Goal: Task Accomplishment & Management: Manage account settings

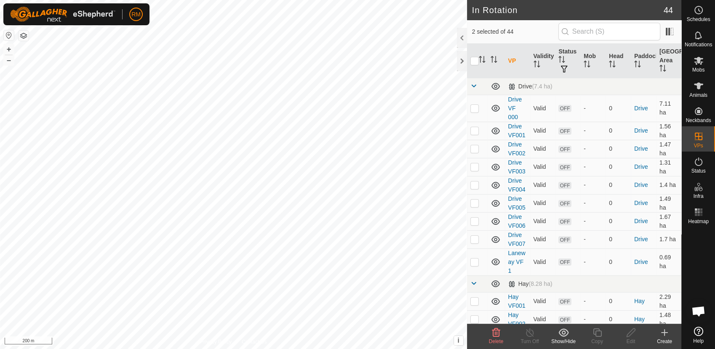
checkbox input "true"
checkbox input "false"
checkbox input "true"
checkbox input "false"
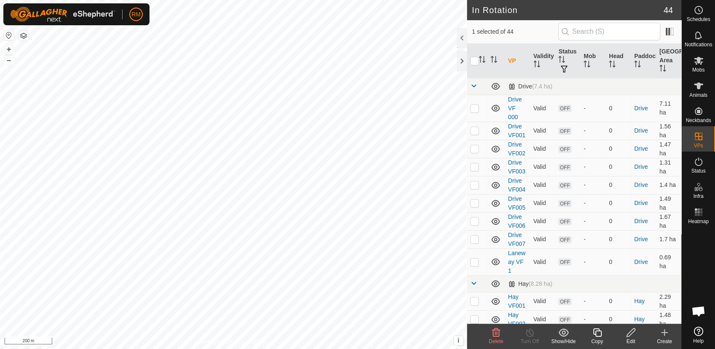
checkbox input "false"
click at [474, 85] on span at bounding box center [473, 86] width 7 height 7
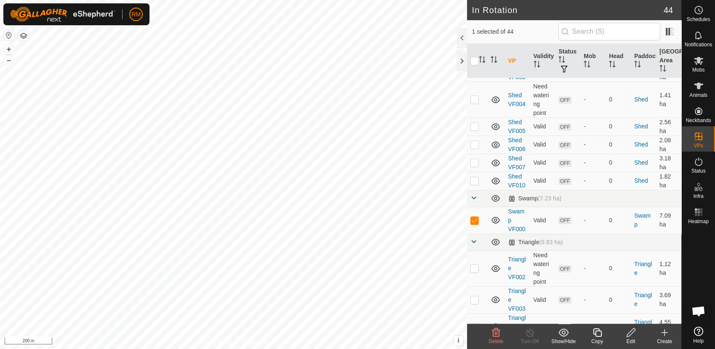
scroll to position [476, 0]
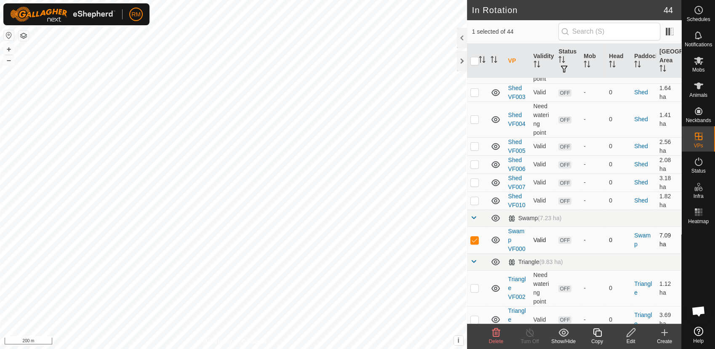
click at [472, 240] on p-checkbox at bounding box center [474, 240] width 8 height 7
checkbox input "false"
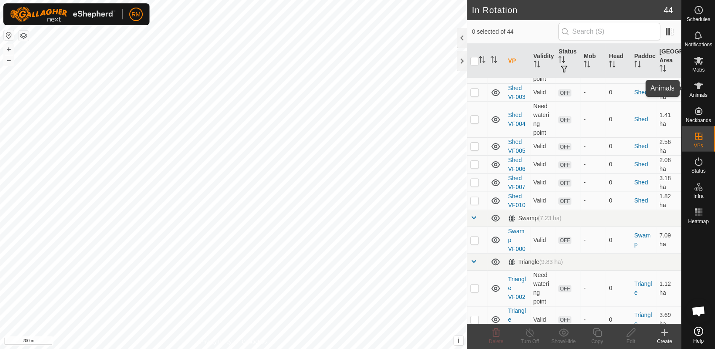
click at [700, 89] on icon at bounding box center [698, 86] width 10 height 10
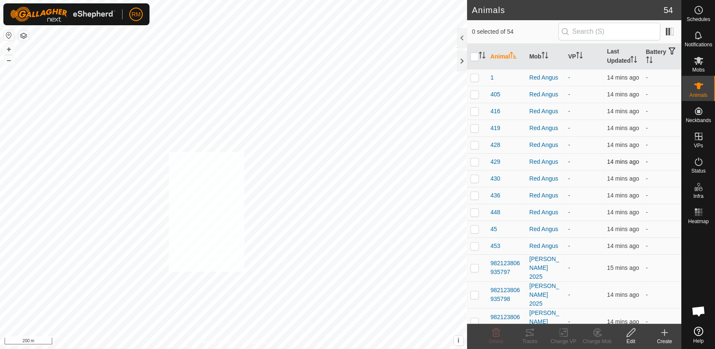
checkbox input "true"
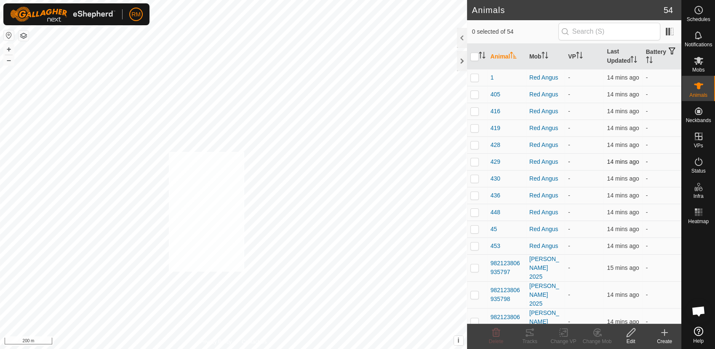
checkbox input "true"
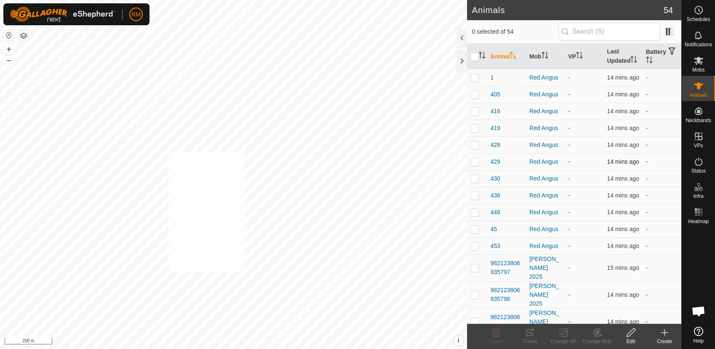
checkbox input "true"
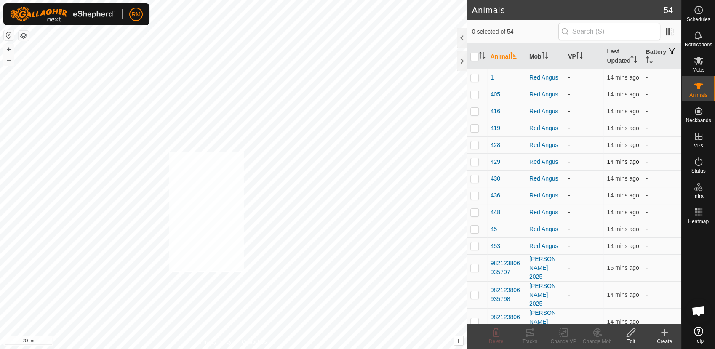
checkbox input "true"
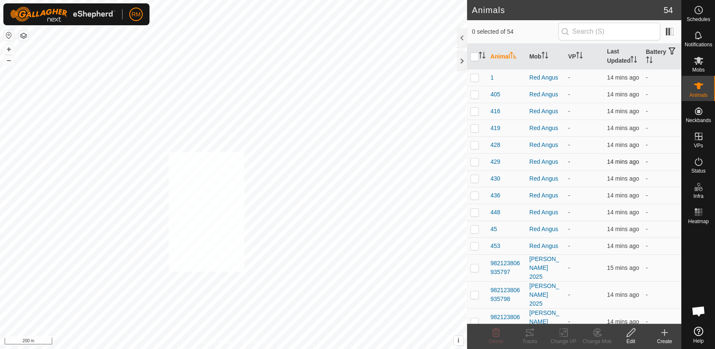
checkbox input "true"
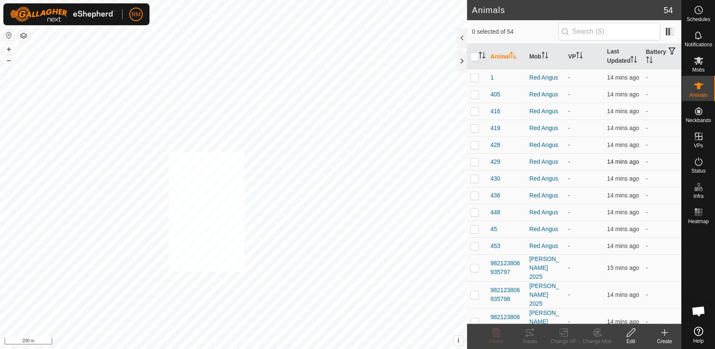
checkbox input "true"
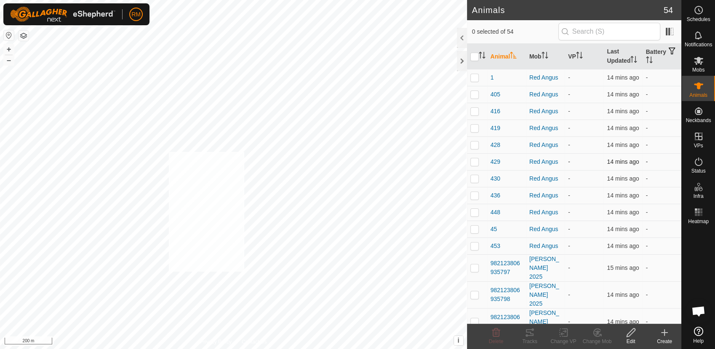
checkbox input "true"
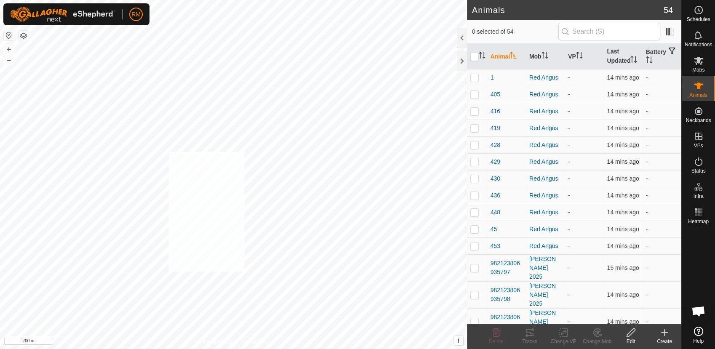
checkbox input "true"
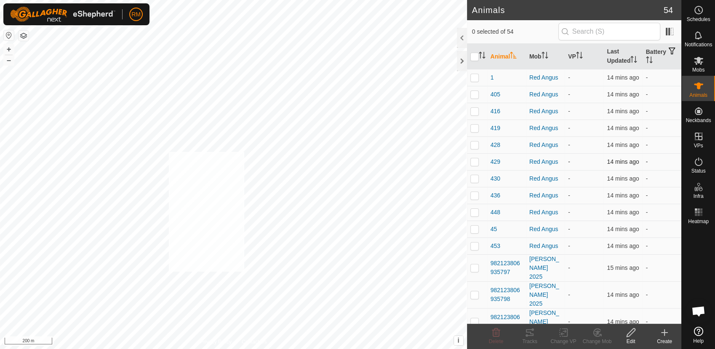
checkbox input "true"
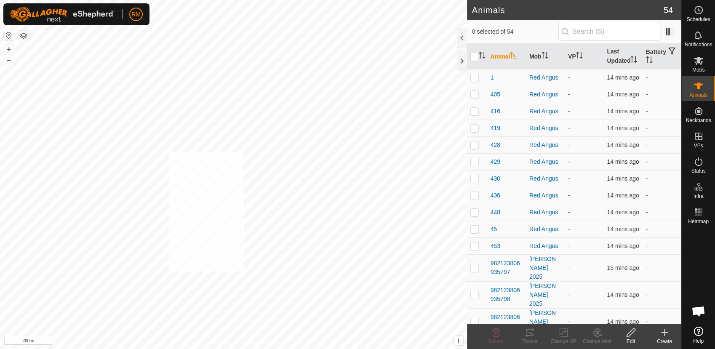
checkbox input "true"
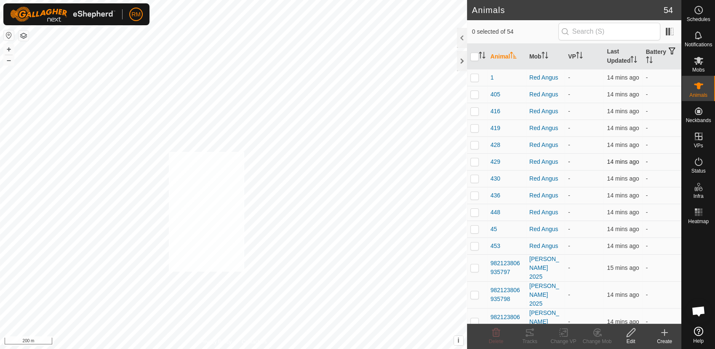
checkbox input "true"
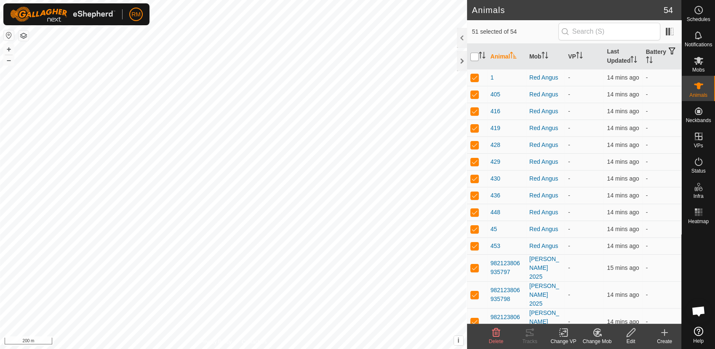
click at [476, 56] on input "checkbox" at bounding box center [474, 57] width 8 height 8
checkbox input "true"
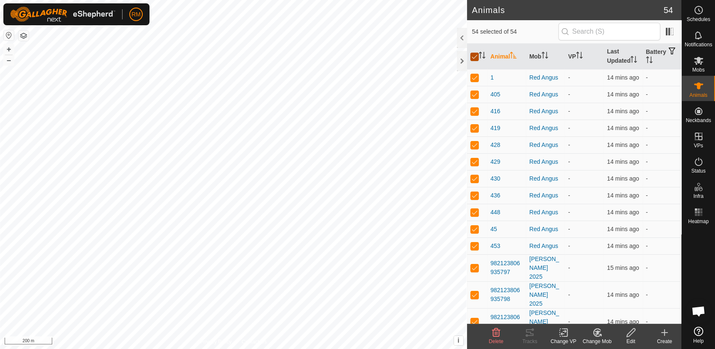
click at [477, 56] on input "checkbox" at bounding box center [474, 57] width 8 height 8
checkbox input "false"
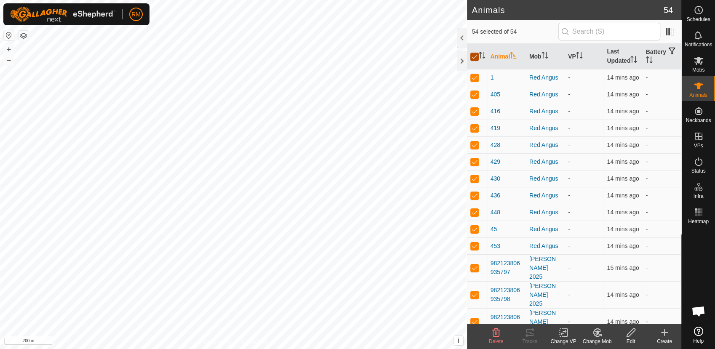
checkbox input "false"
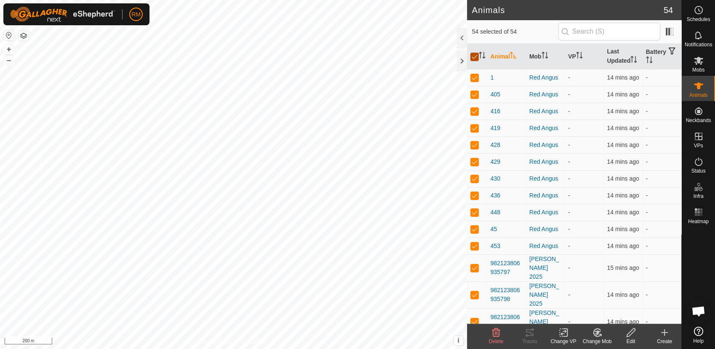
checkbox input "false"
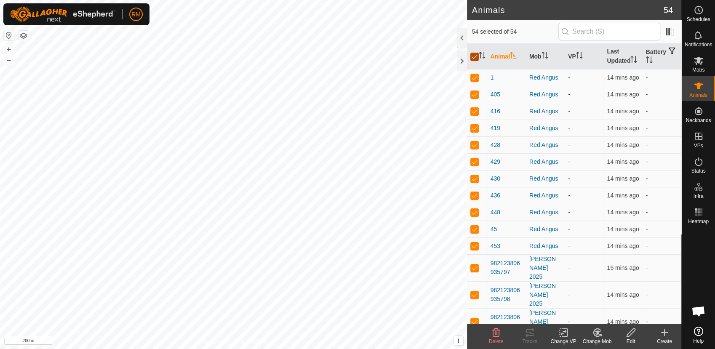
checkbox input "false"
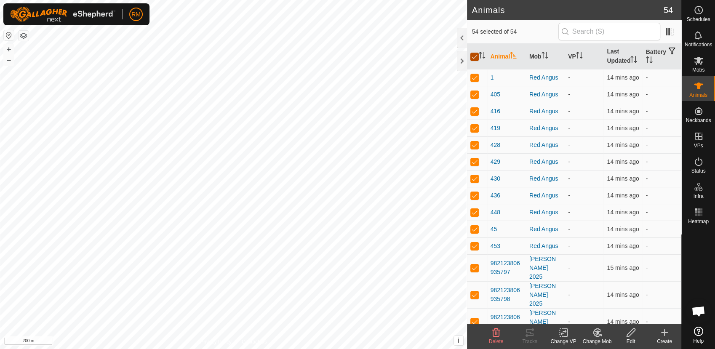
checkbox input "false"
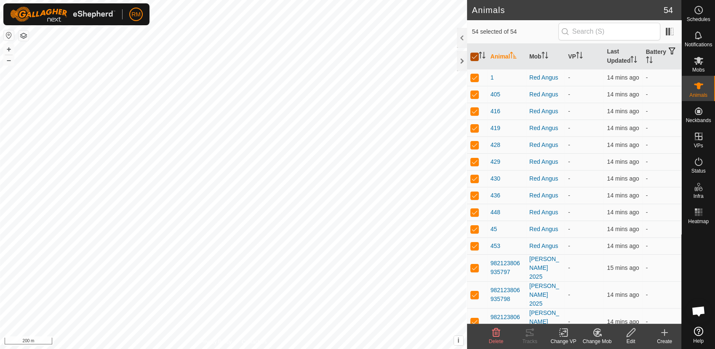
checkbox input "false"
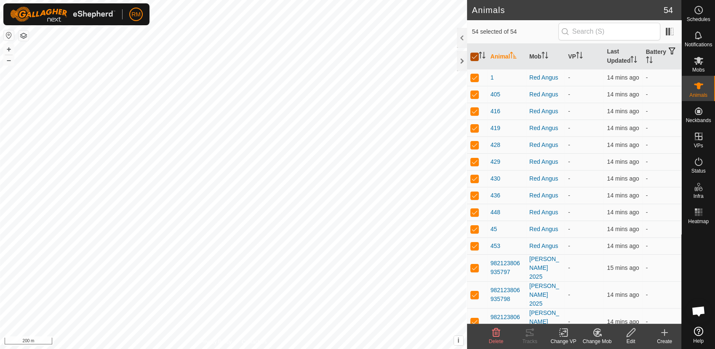
checkbox input "false"
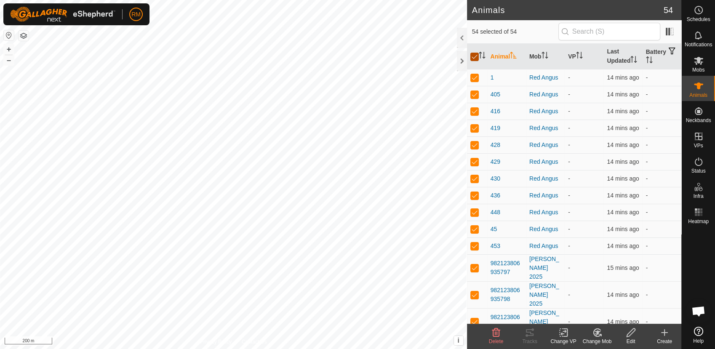
checkbox input "false"
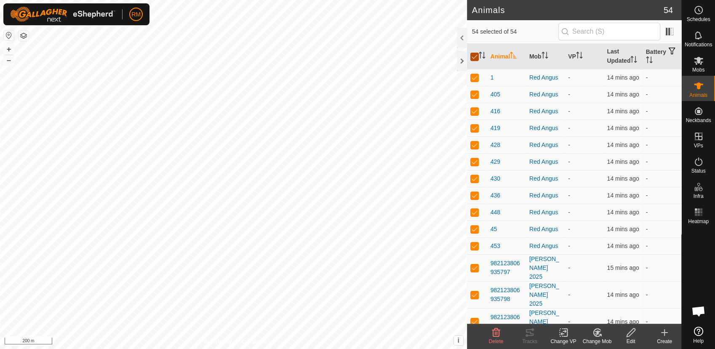
checkbox input "false"
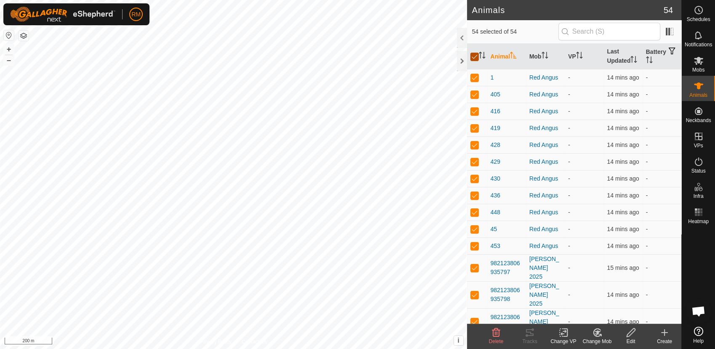
checkbox input "false"
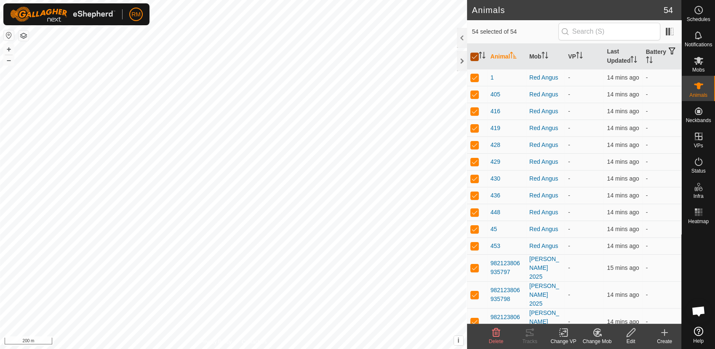
checkbox input "false"
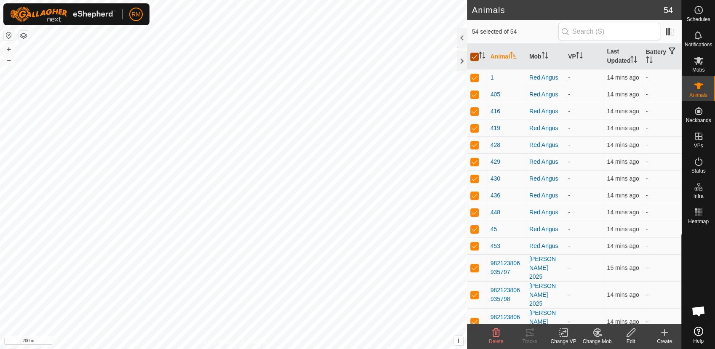
checkbox input "false"
